Goal: Navigation & Orientation: Go to known website

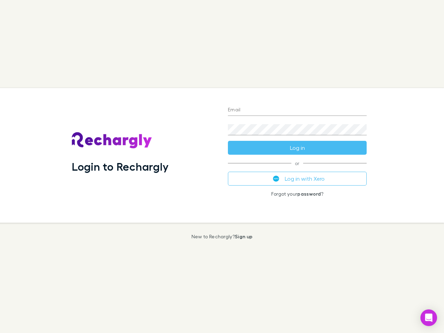
click at [222, 167] on div "Login to Rechargly" at bounding box center [144, 155] width 156 height 135
click at [297, 110] on input "Email" at bounding box center [297, 110] width 139 height 11
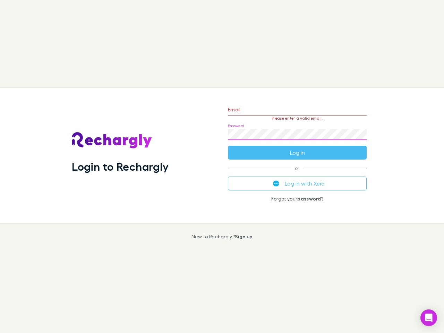
click at [297, 148] on form "Email Please enter a valid email. Password Log in" at bounding box center [297, 129] width 139 height 60
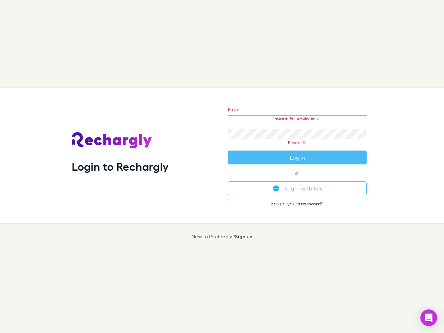
click at [297, 179] on div "Email Please enter a valid email. Password Please fill Log in or Log in with Xe…" at bounding box center [297, 155] width 150 height 135
click at [429, 318] on icon "Open Intercom Messenger" at bounding box center [428, 318] width 7 height 8
